Goal: Book appointment/travel/reservation

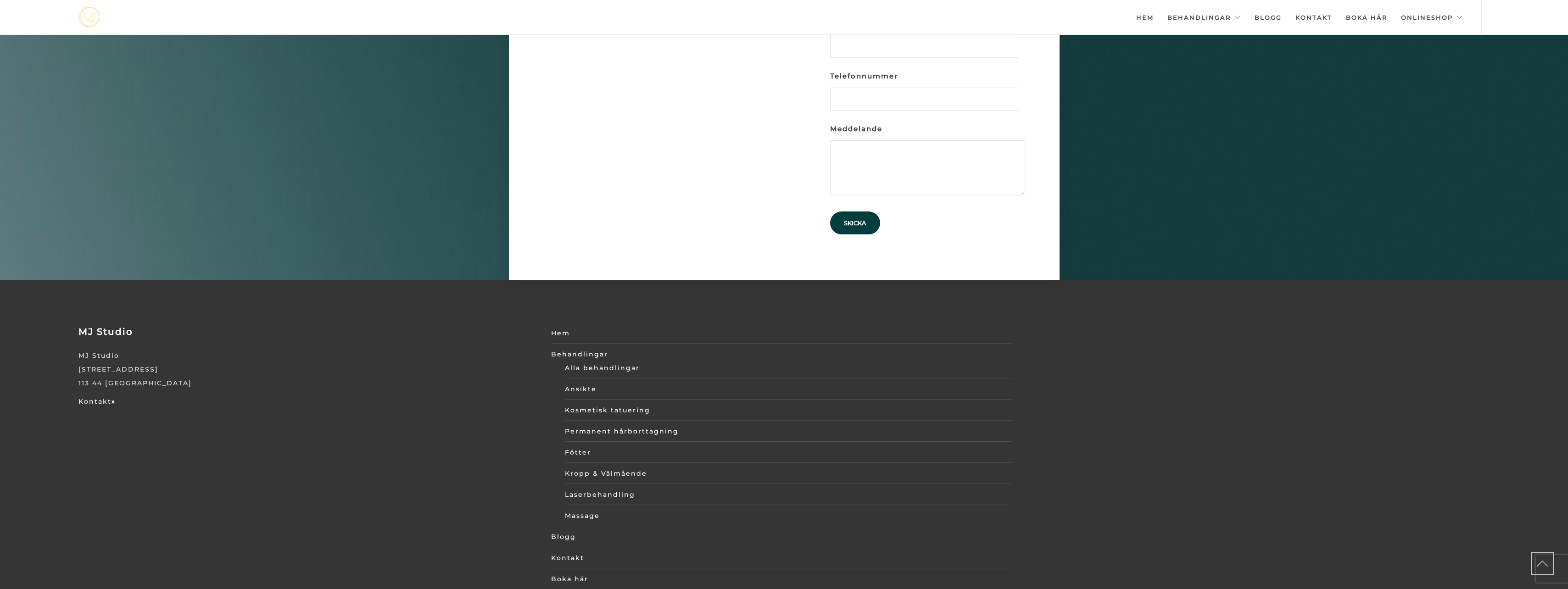
scroll to position [3126, 0]
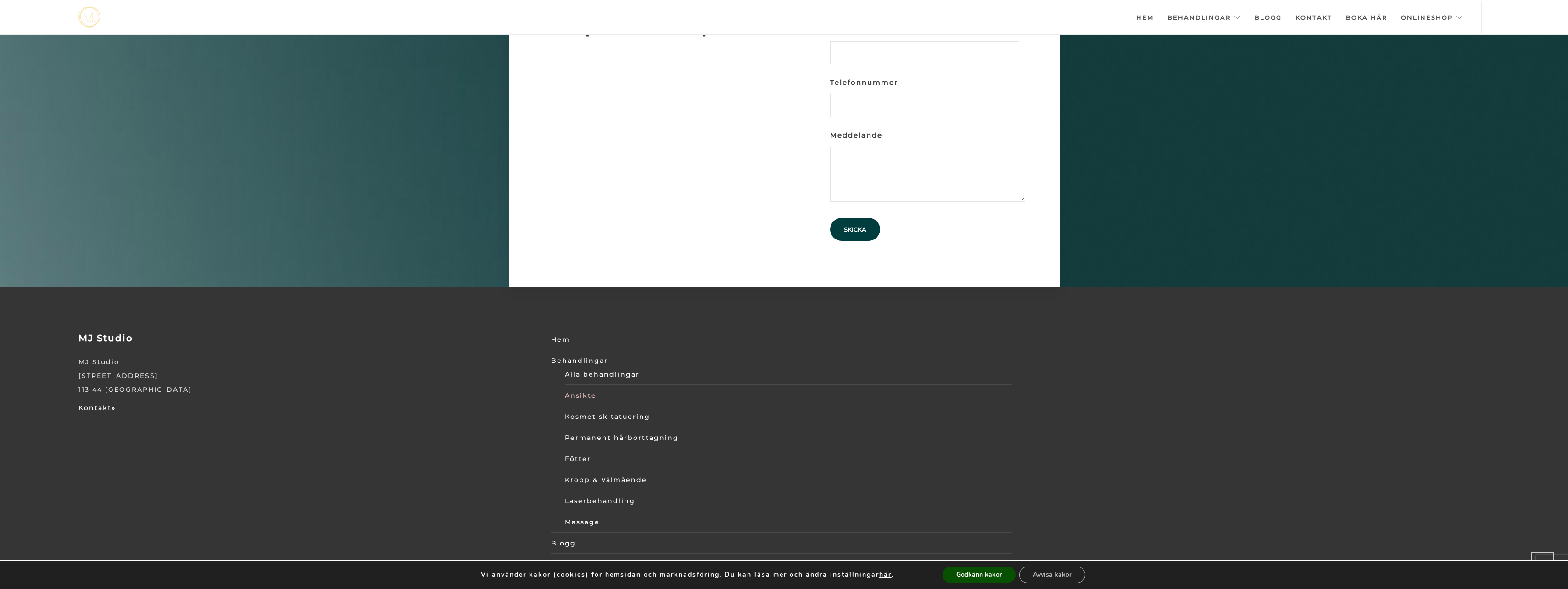
click at [574, 389] on link "Ansikte" at bounding box center [788, 396] width 447 height 14
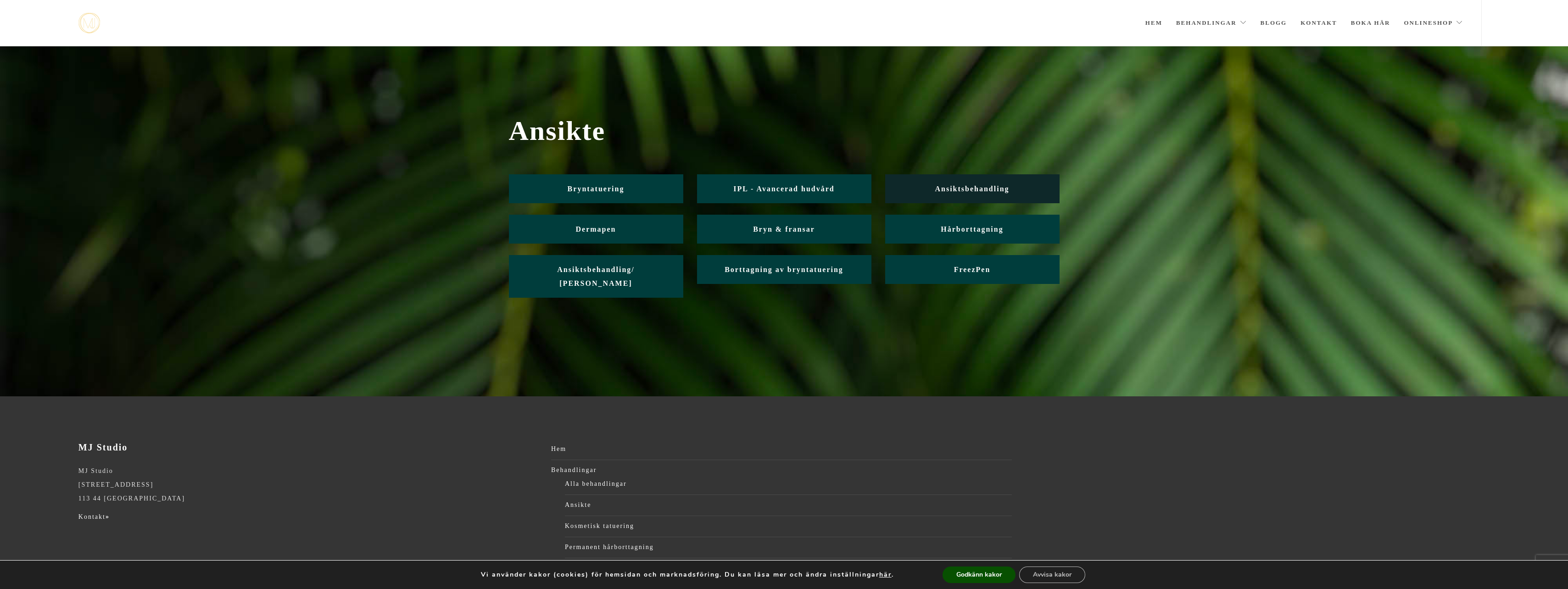
click at [959, 186] on span "Ansiktsbehandling" at bounding box center [972, 189] width 74 height 8
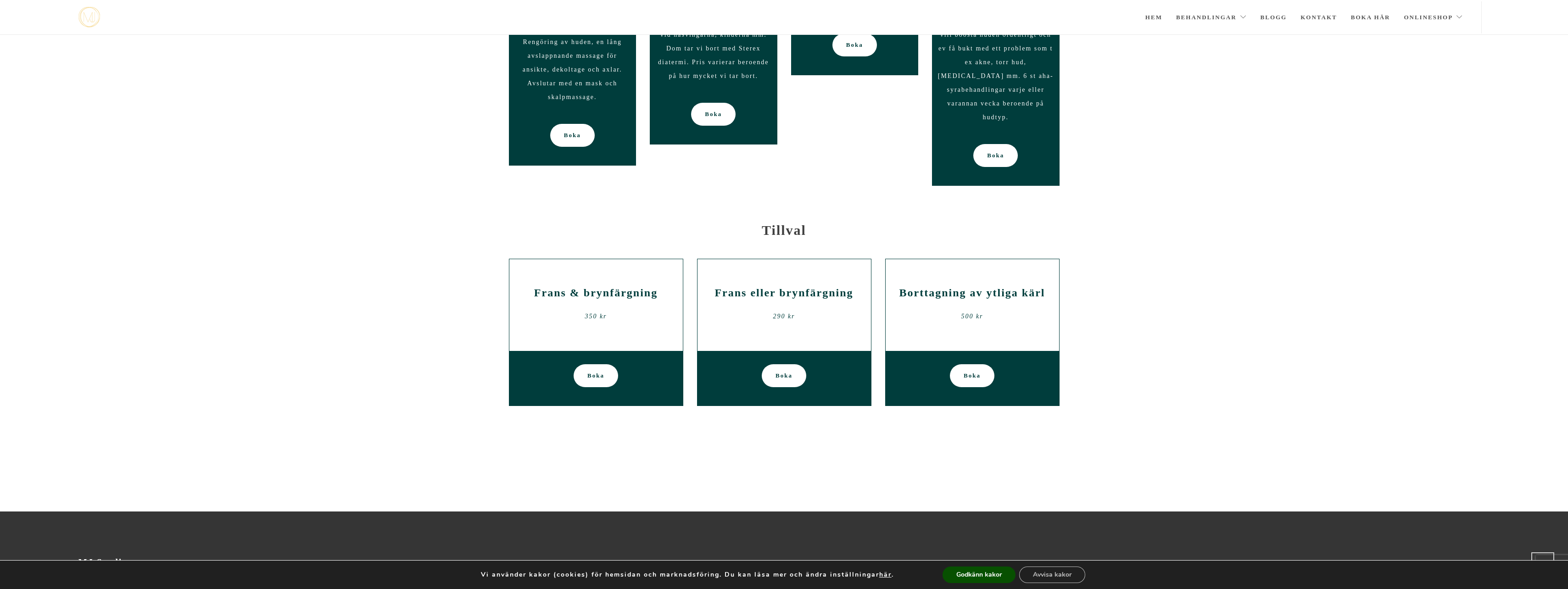
scroll to position [1213, 0]
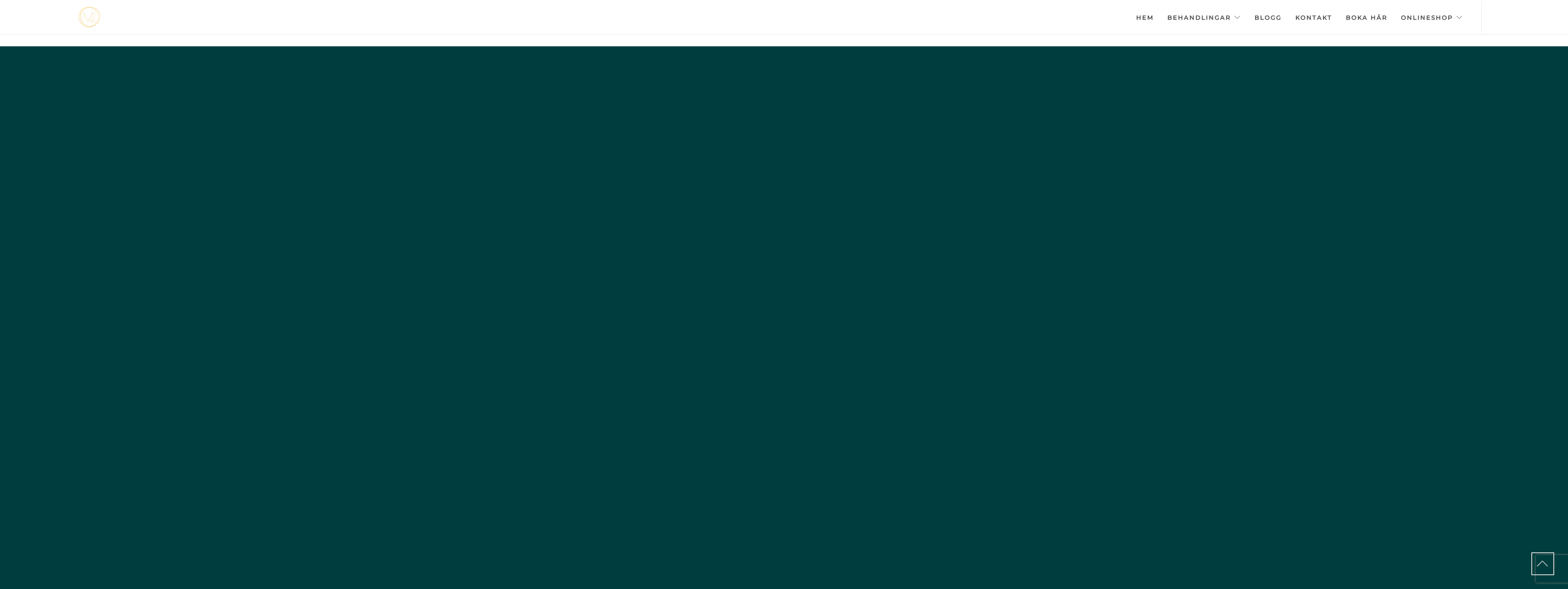
scroll to position [3197, 0]
